Goal: Navigation & Orientation: Understand site structure

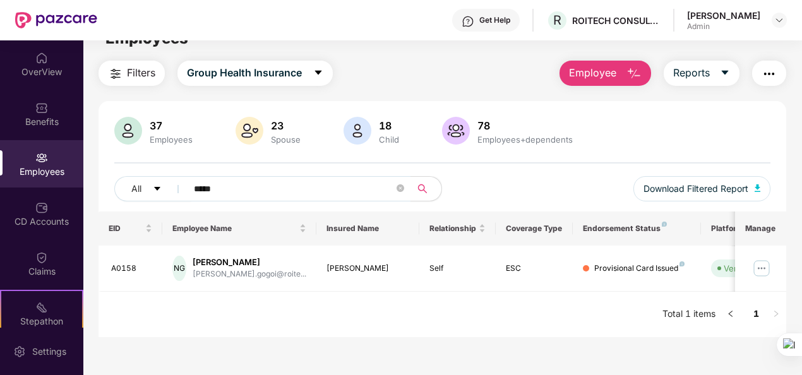
scroll to position [23, 0]
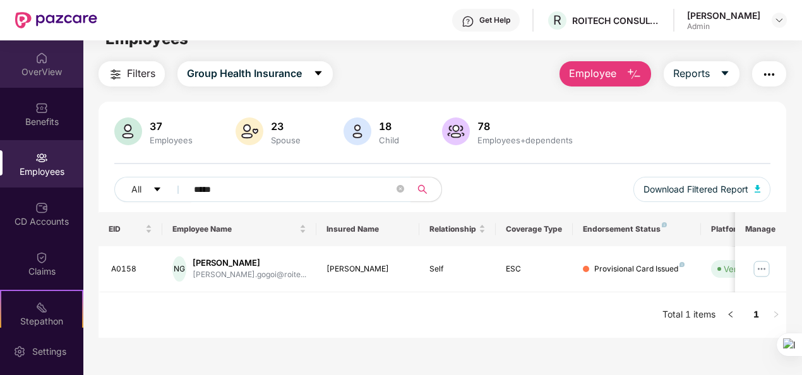
click at [37, 64] on img at bounding box center [41, 58] width 13 height 13
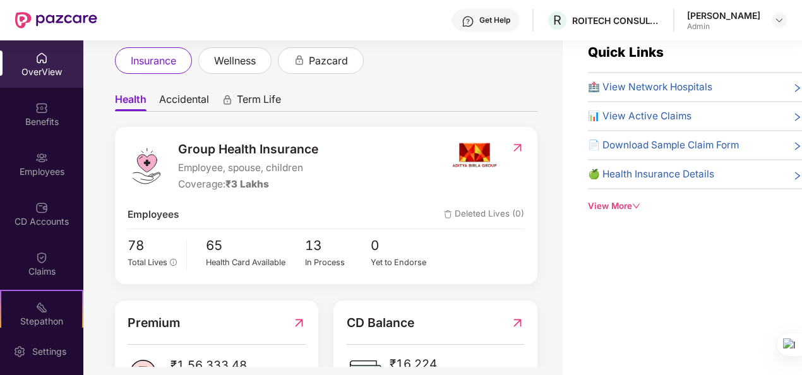
scroll to position [55, 0]
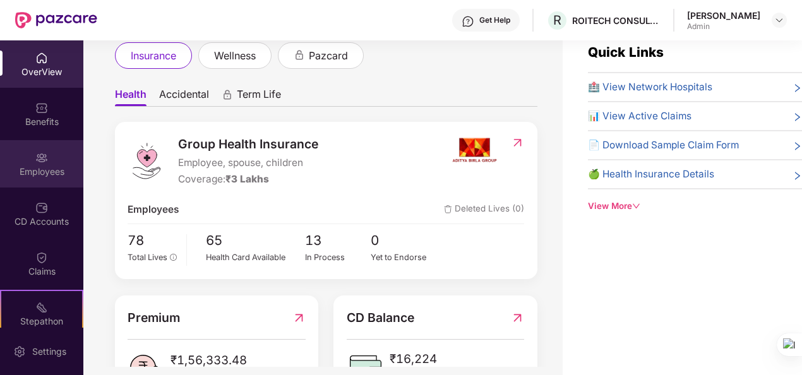
click at [38, 172] on div "Employees" at bounding box center [41, 171] width 83 height 13
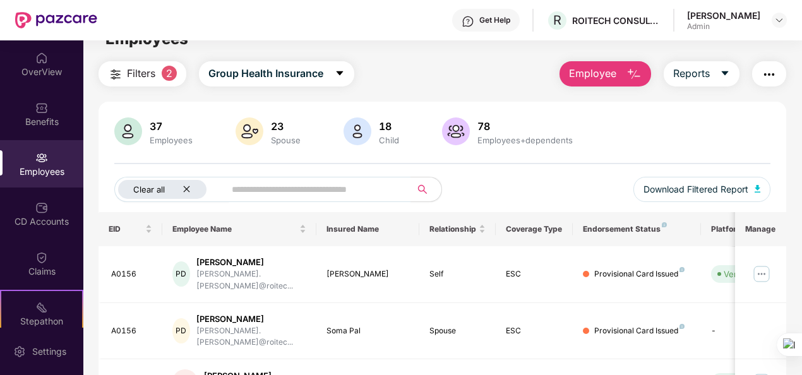
click at [188, 186] on icon "close" at bounding box center [187, 189] width 8 height 8
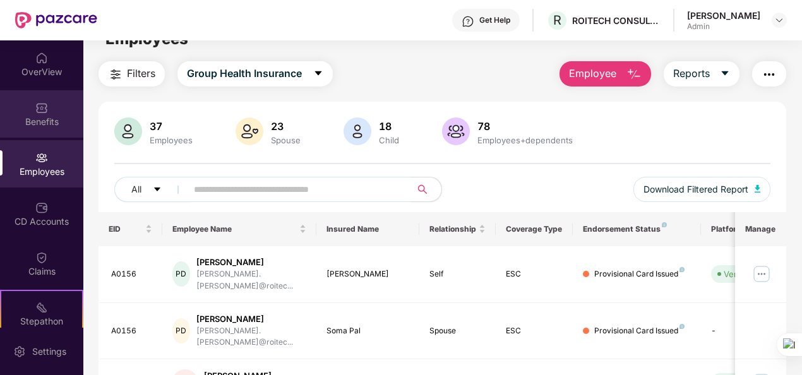
click at [30, 119] on div "Benefits" at bounding box center [41, 122] width 83 height 13
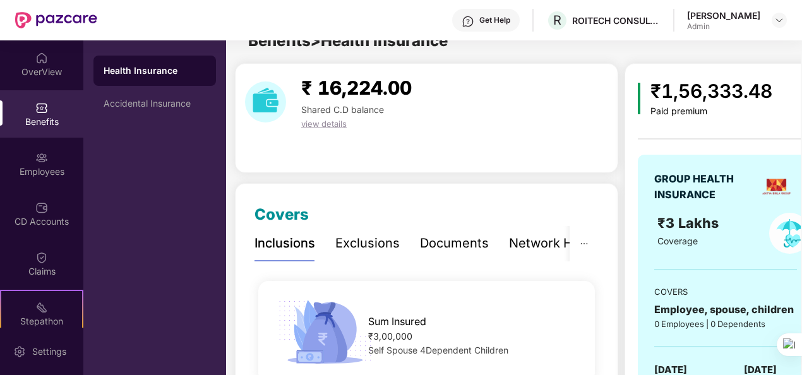
scroll to position [23, 0]
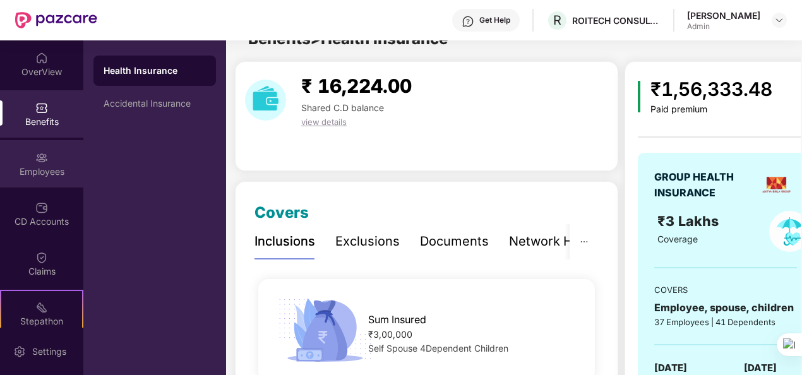
click at [35, 167] on div "Employees" at bounding box center [41, 171] width 83 height 13
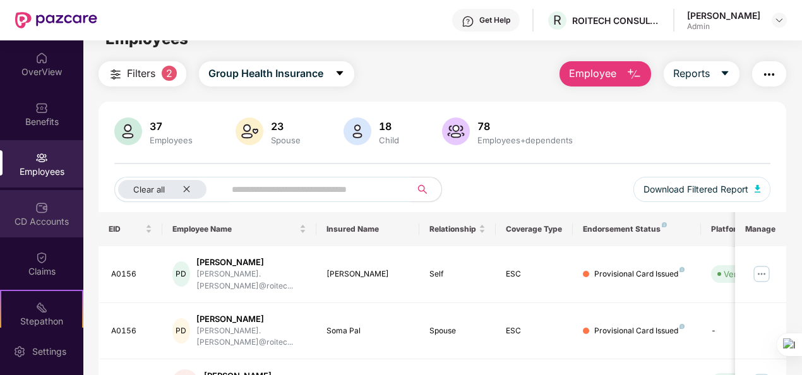
click at [35, 214] on img at bounding box center [41, 208] width 13 height 13
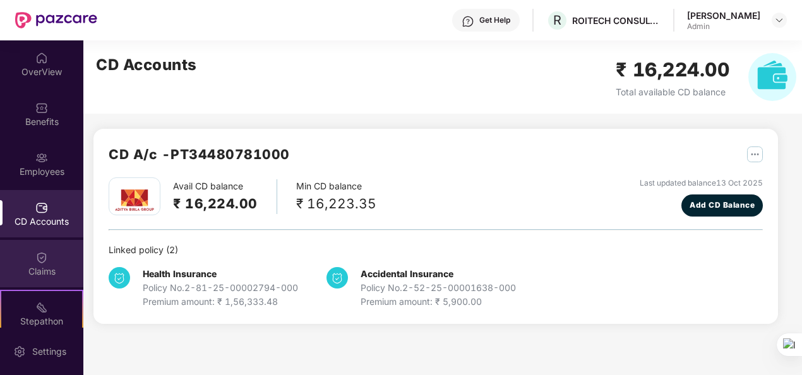
click at [44, 269] on div "Claims" at bounding box center [41, 271] width 83 height 13
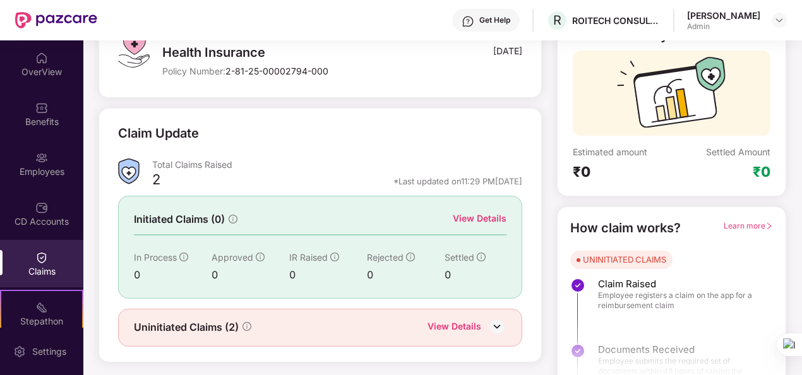
scroll to position [119, 0]
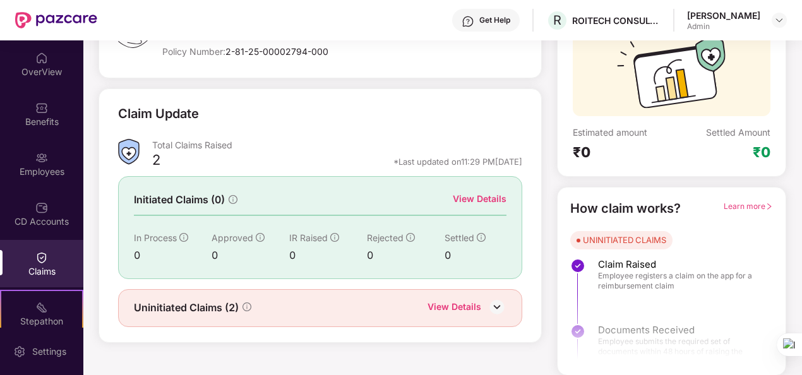
click at [495, 303] on img at bounding box center [497, 307] width 19 height 19
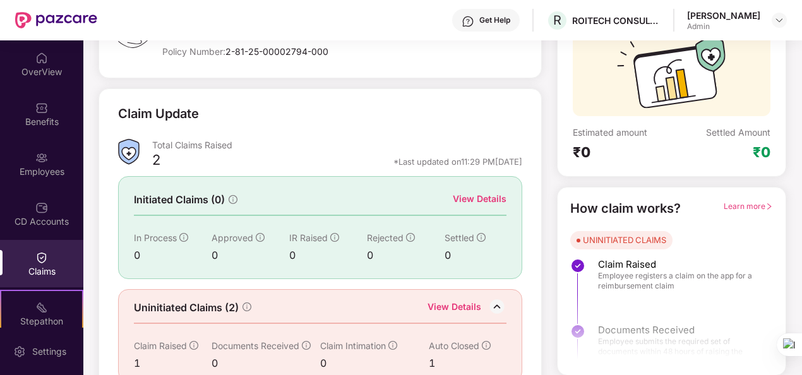
scroll to position [153, 0]
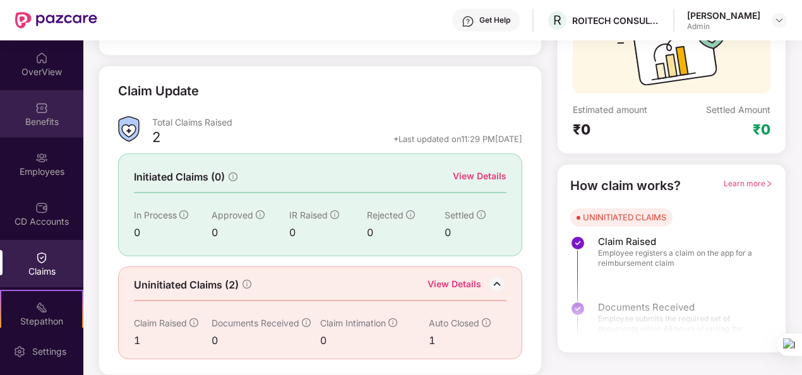
click at [38, 124] on div "Benefits" at bounding box center [41, 121] width 83 height 13
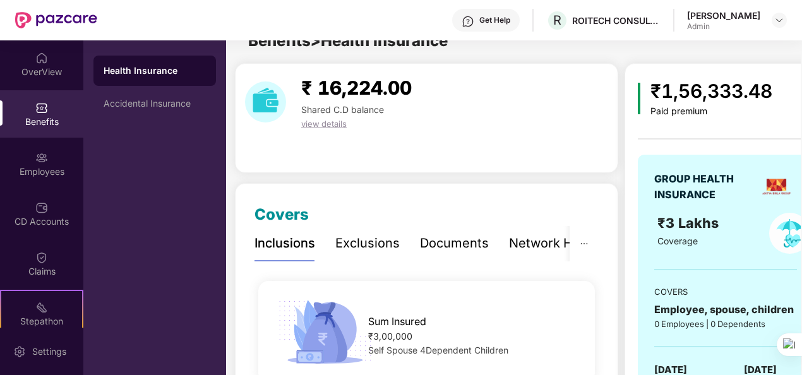
scroll to position [153, 0]
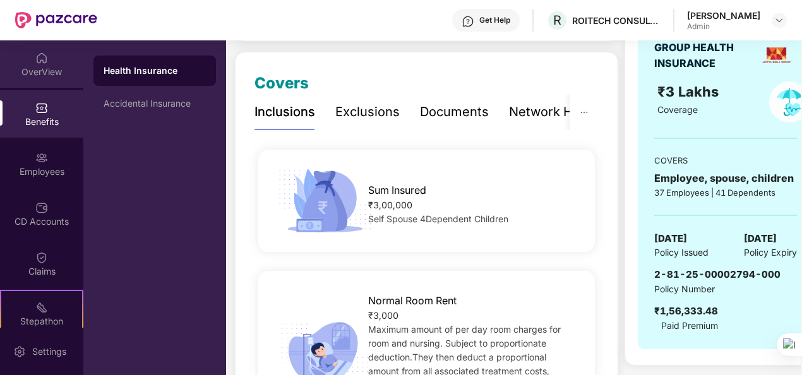
click at [49, 82] on div "OverView" at bounding box center [41, 63] width 83 height 47
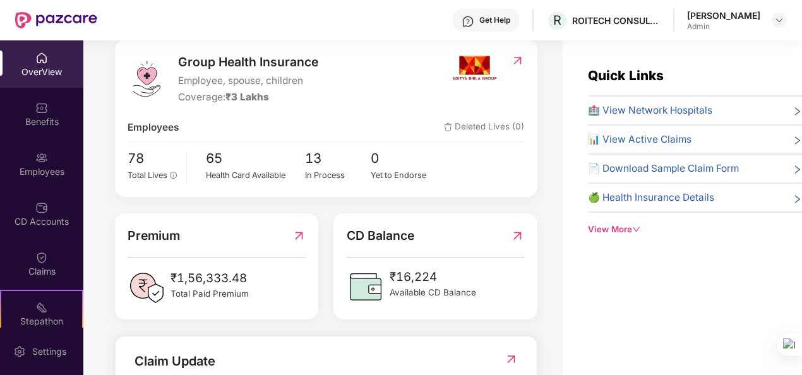
scroll to position [164, 0]
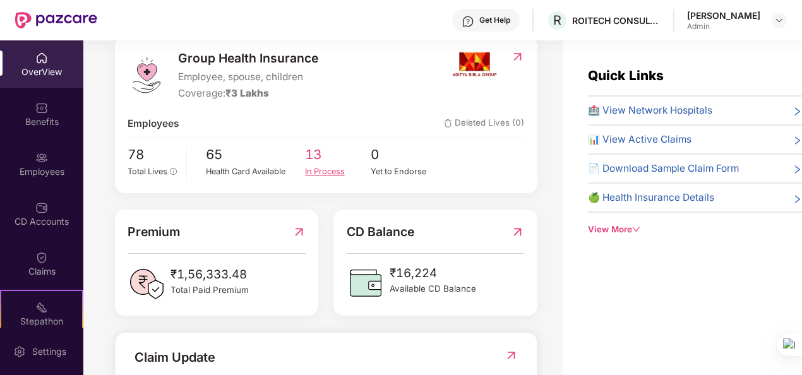
click at [318, 169] on div "In Process" at bounding box center [338, 171] width 66 height 13
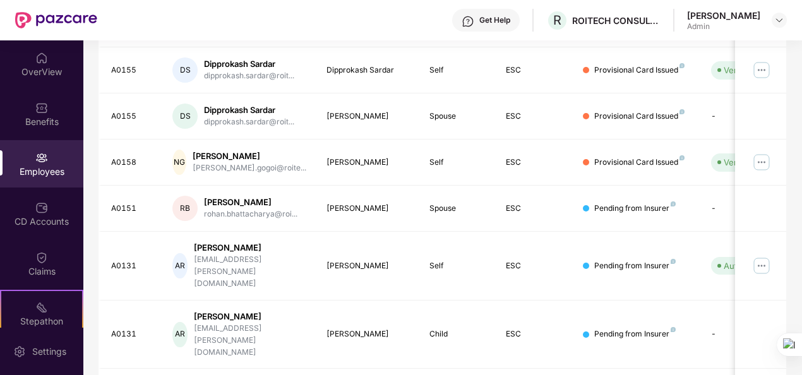
scroll to position [398, 0]
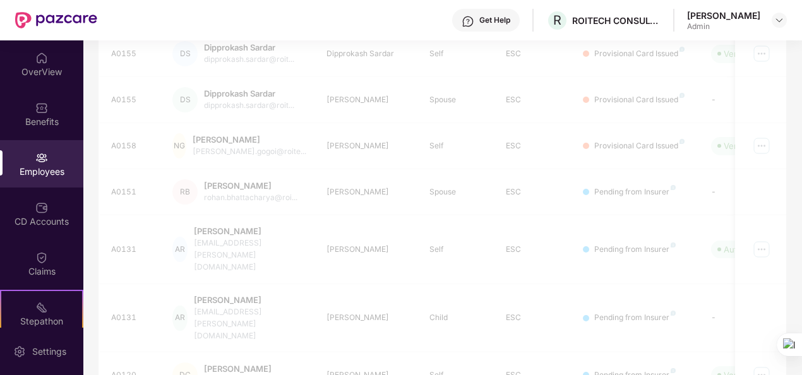
scroll to position [77, 0]
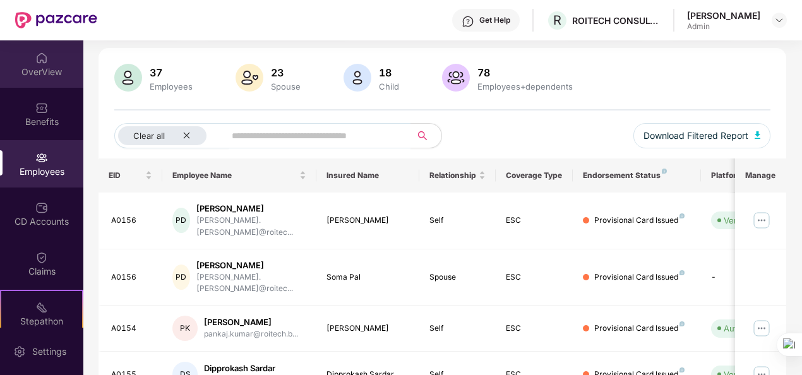
click at [40, 72] on div "OverView" at bounding box center [41, 72] width 83 height 13
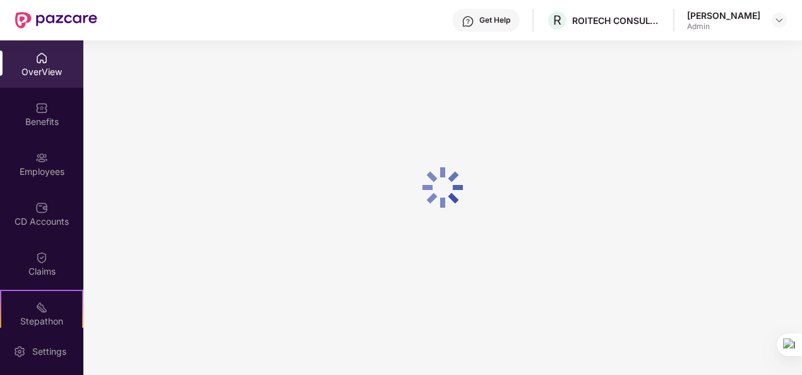
scroll to position [40, 0]
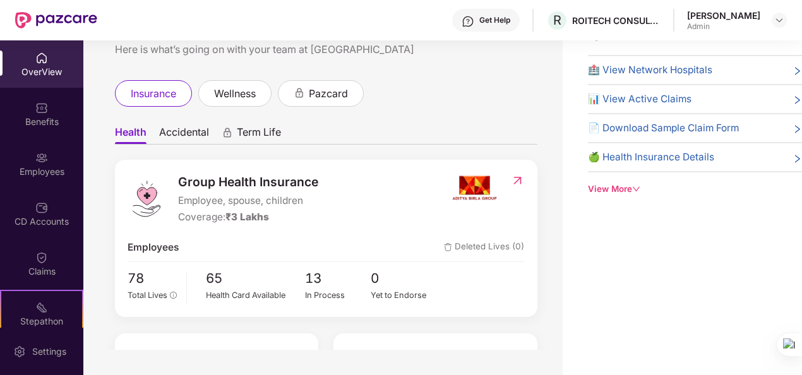
click at [633, 187] on icon "down" at bounding box center [636, 189] width 8 height 8
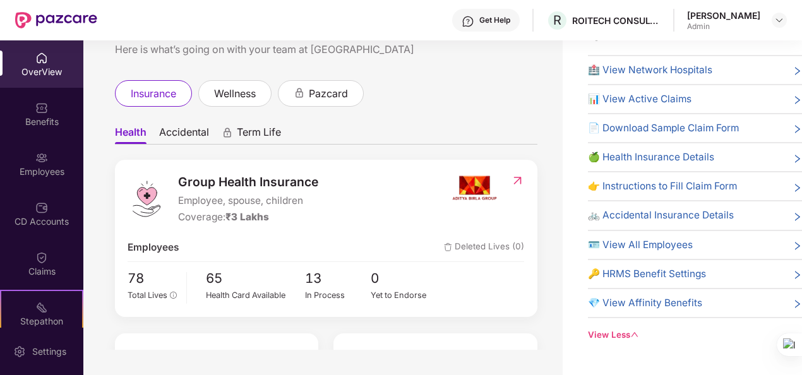
scroll to position [0, 0]
